Goal: Task Accomplishment & Management: Use online tool/utility

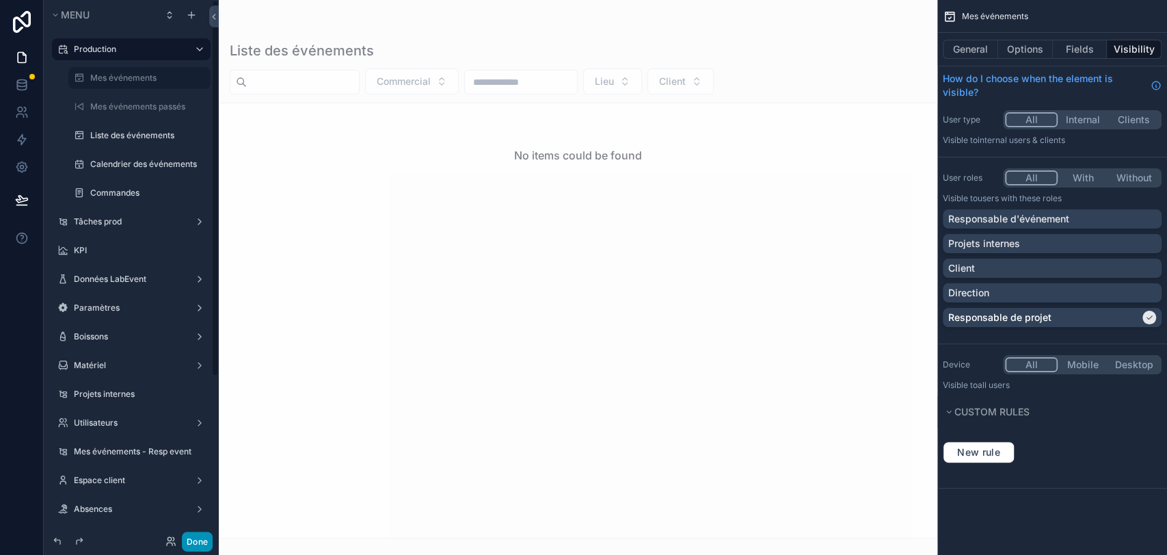
click at [201, 543] on button "Done" at bounding box center [197, 541] width 31 height 20
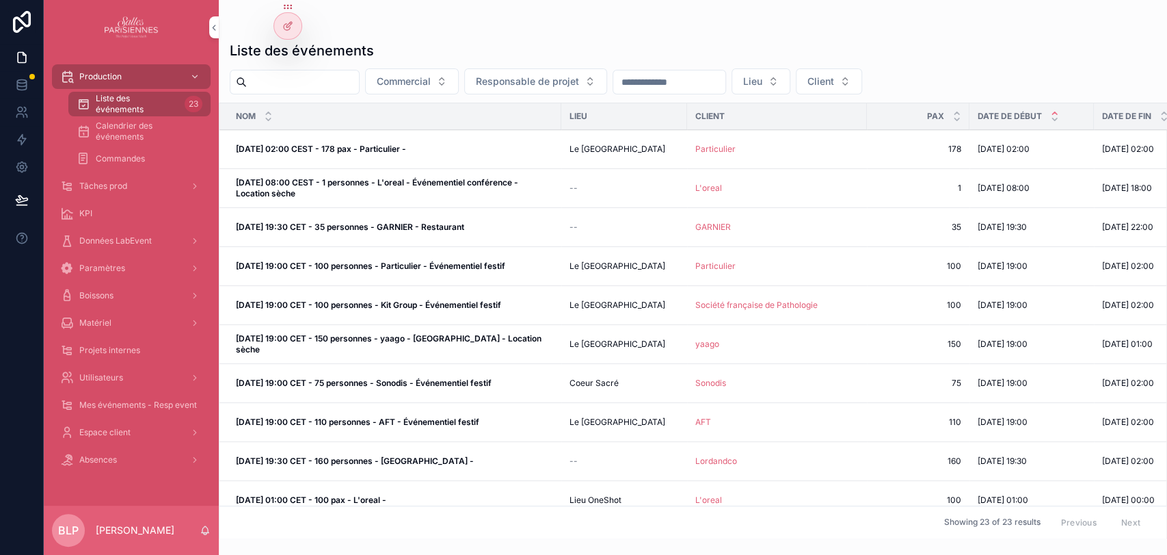
click at [142, 455] on div "Absences" at bounding box center [131, 460] width 142 height 22
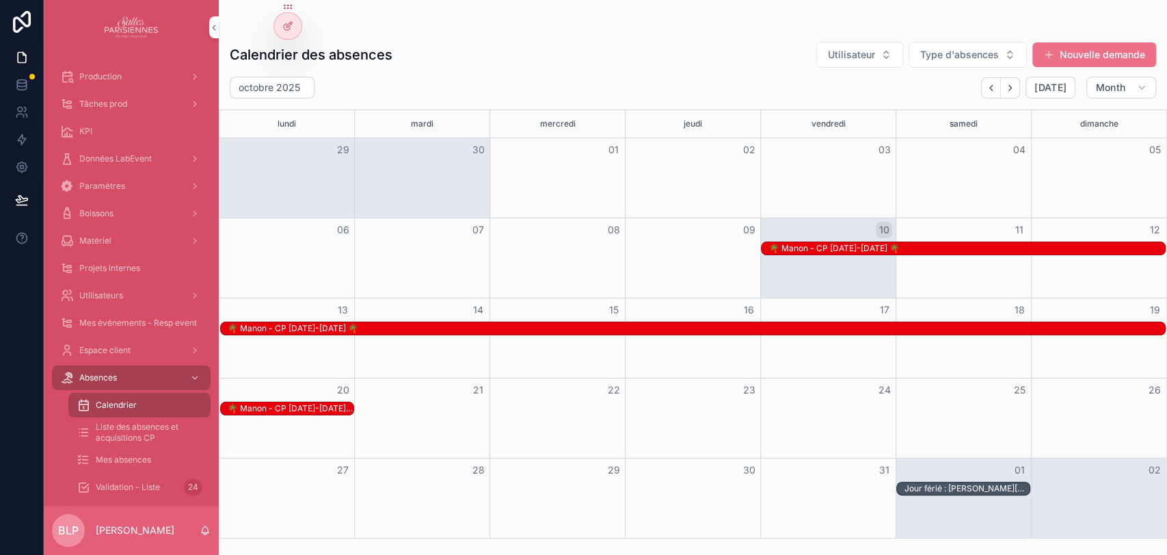
click at [123, 455] on span "Mes absences" at bounding box center [123, 459] width 55 height 11
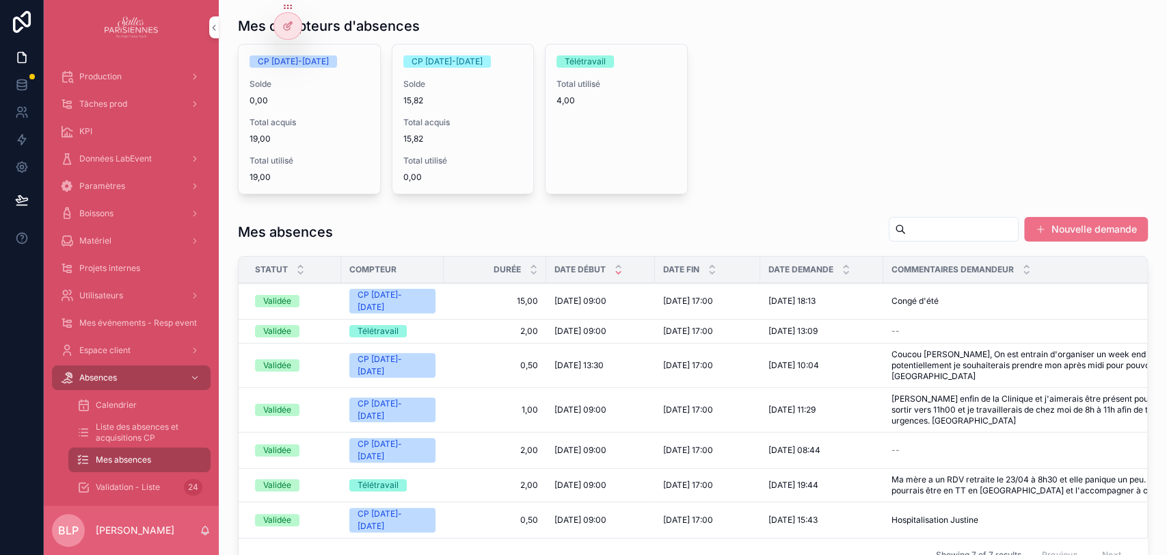
click at [109, 403] on span "Calendrier" at bounding box center [116, 404] width 41 height 11
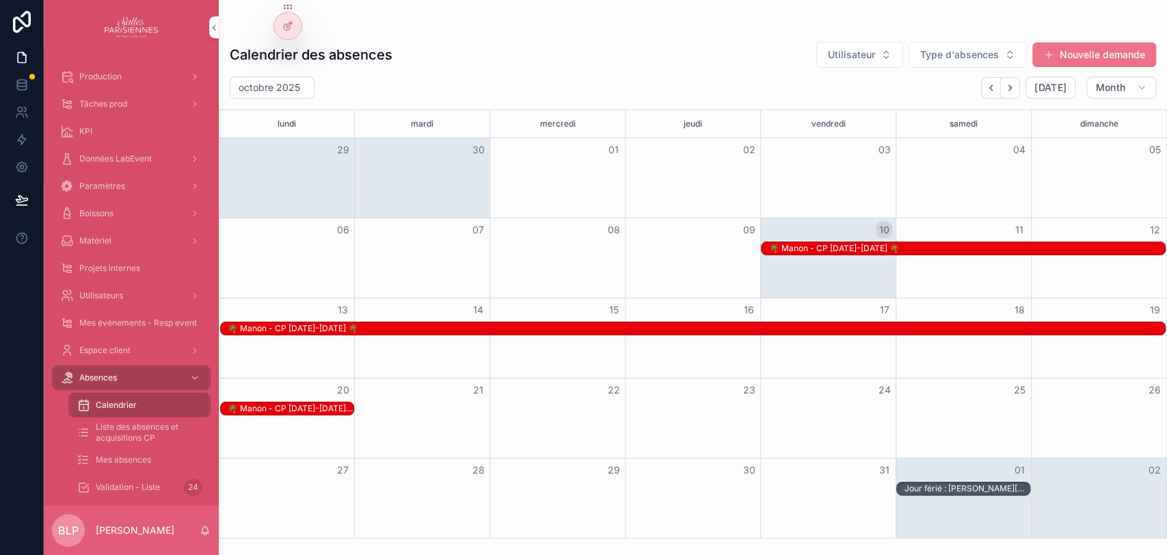
click at [152, 488] on span "Validation - Liste" at bounding box center [128, 486] width 64 height 11
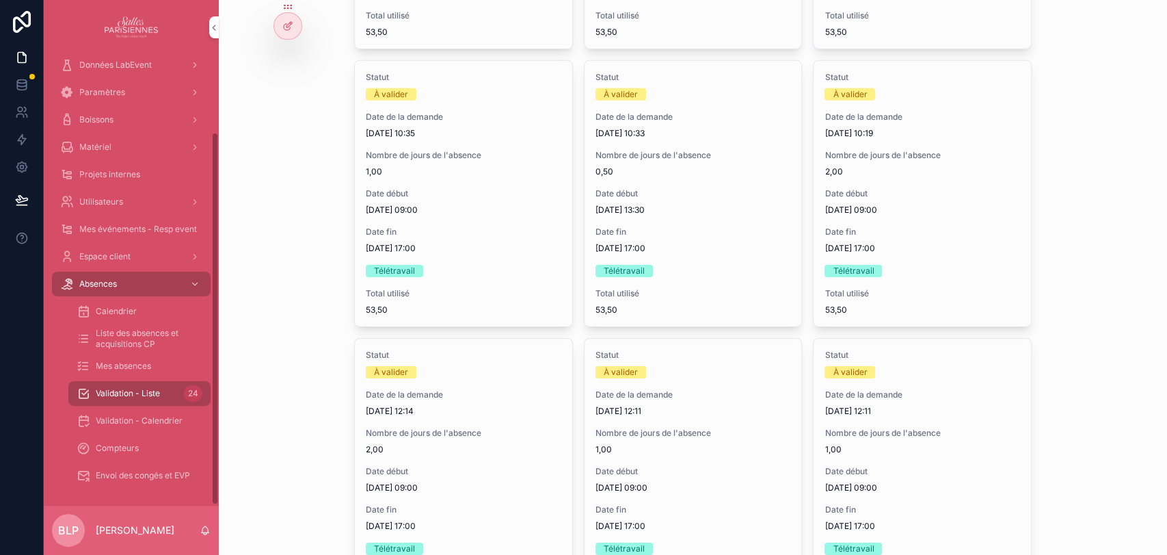
scroll to position [93, 0]
click at [118, 446] on span "Compteurs" at bounding box center [117, 448] width 43 height 11
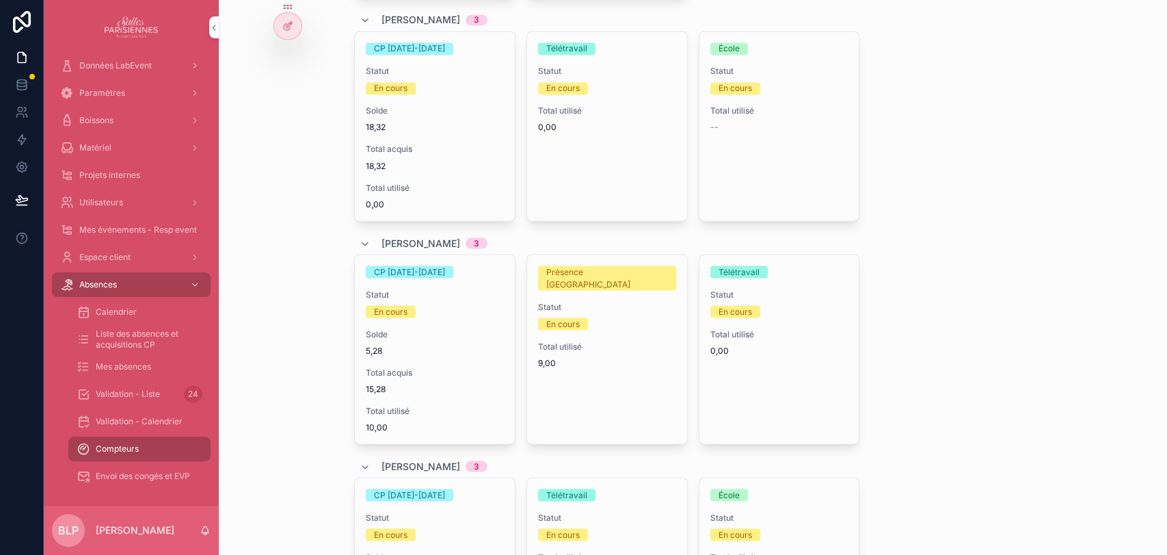
scroll to position [1589, 0]
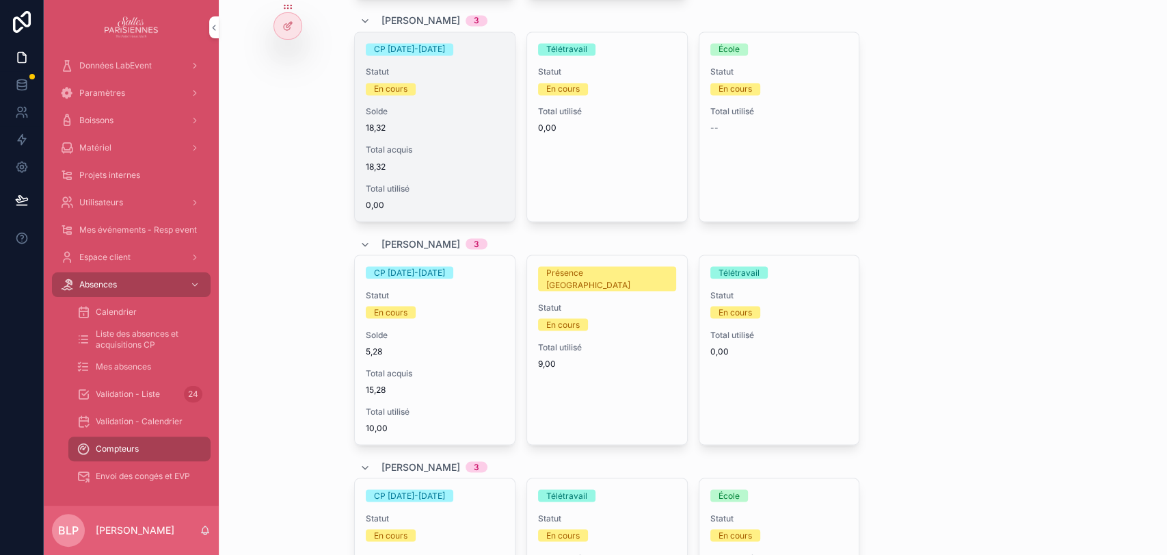
click at [0, 0] on span "Clôturer" at bounding box center [0, 0] width 0 height 0
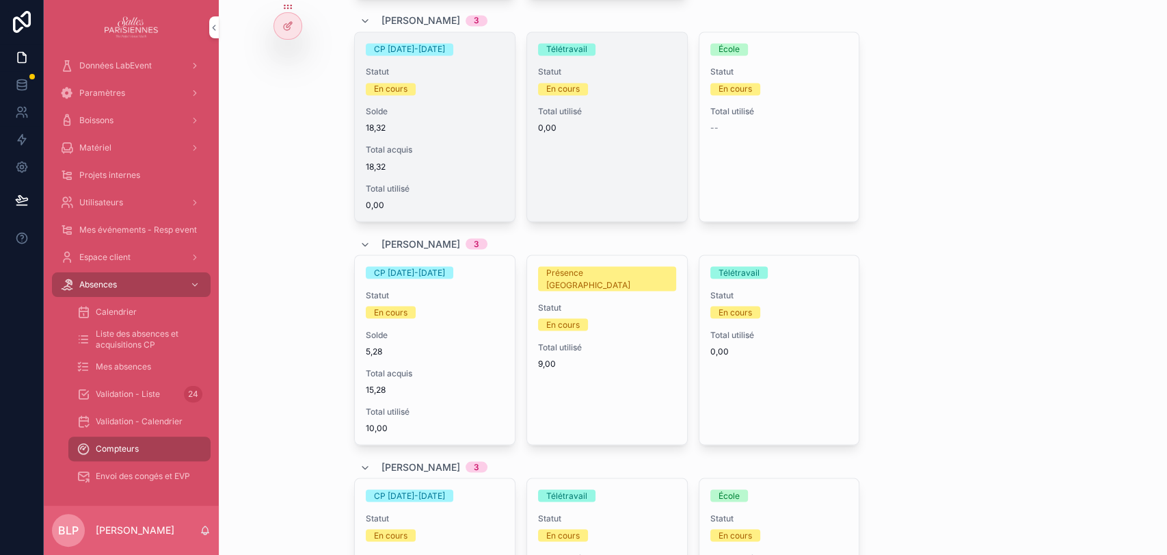
click at [0, 0] on span "Clôturer" at bounding box center [0, 0] width 0 height 0
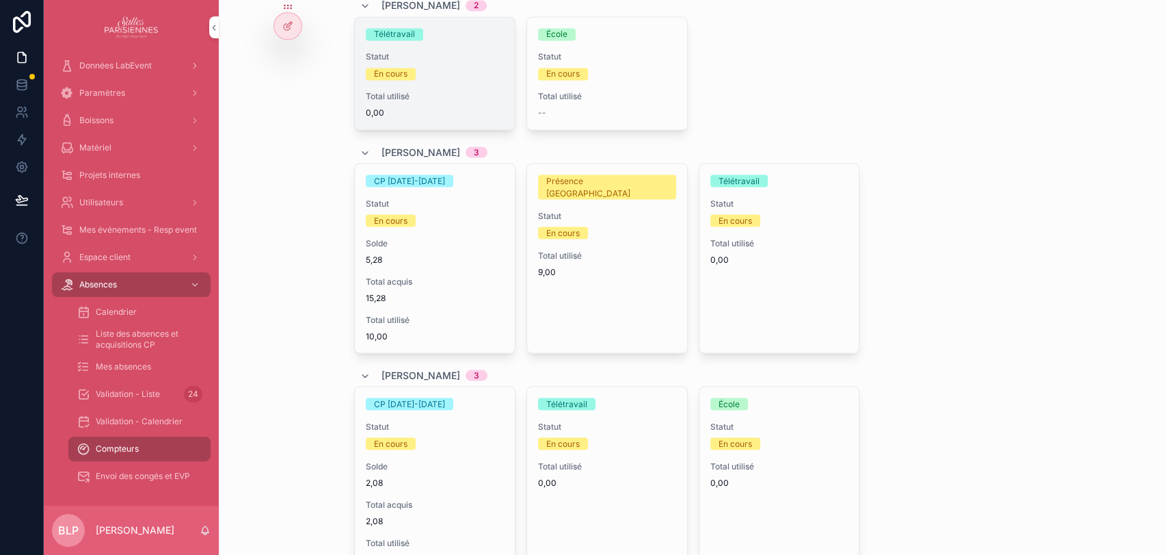
scroll to position [1396, 0]
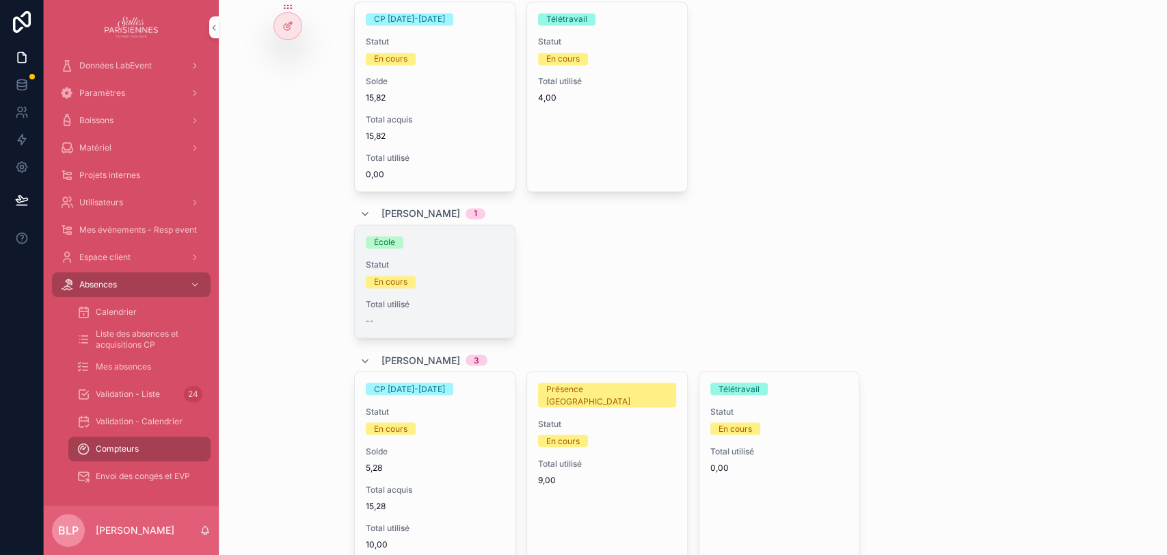
click at [0, 0] on span "Clôturer" at bounding box center [0, 0] width 0 height 0
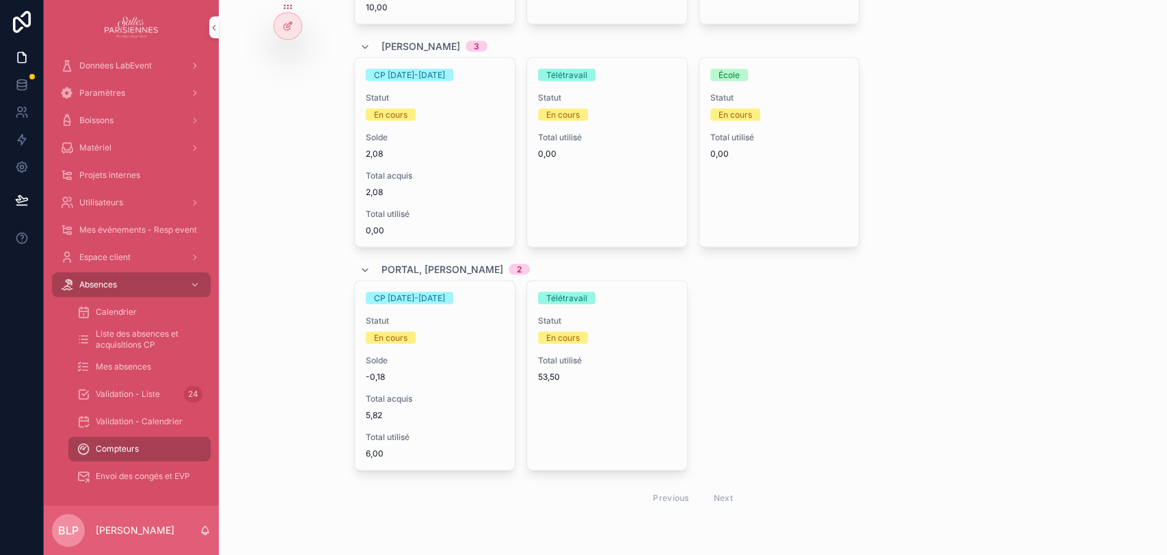
scroll to position [1785, 0]
